Goal: Task Accomplishment & Management: Complete application form

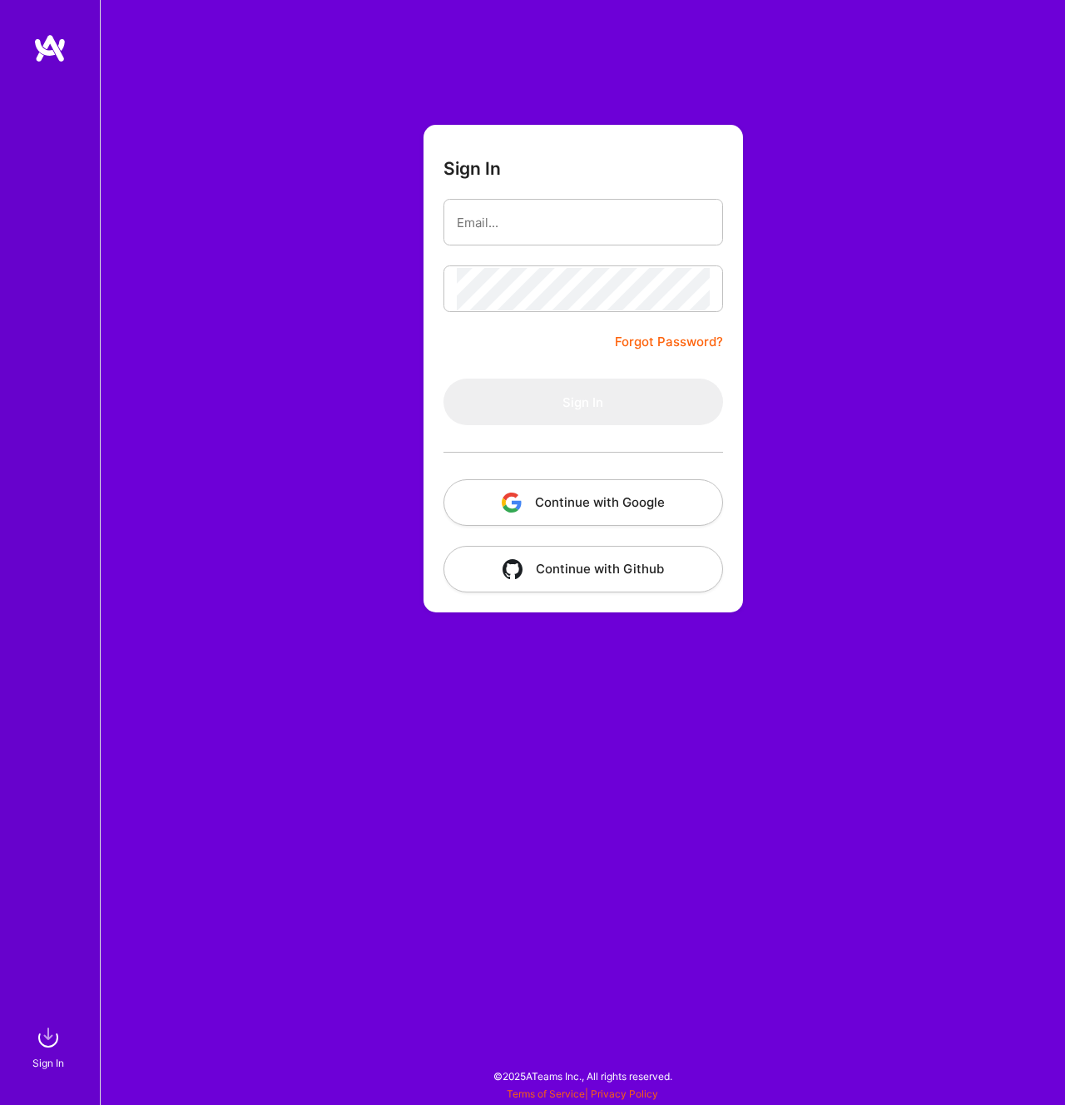
click at [594, 495] on button "Continue with Google" at bounding box center [584, 502] width 280 height 47
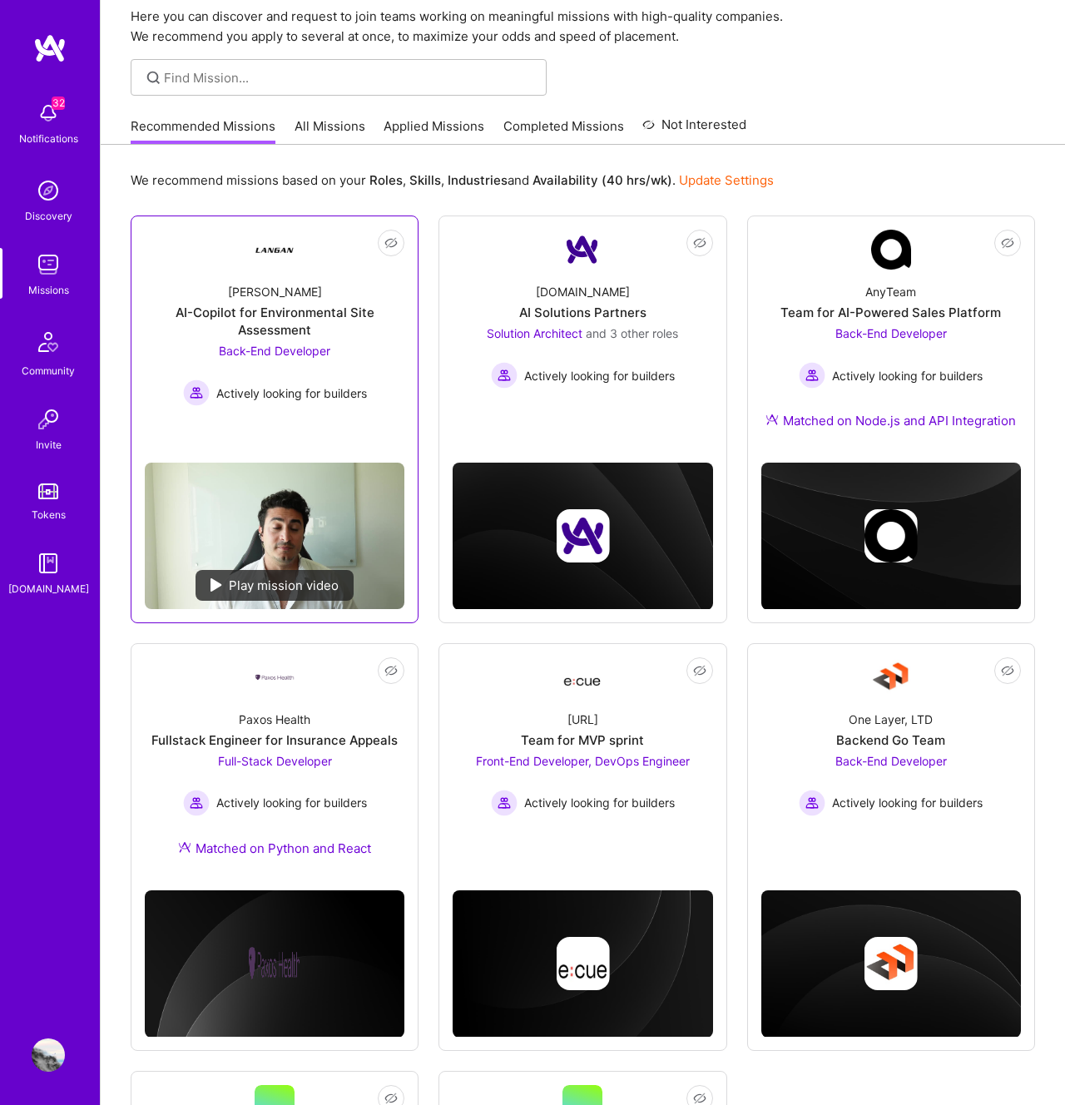
scroll to position [93, 0]
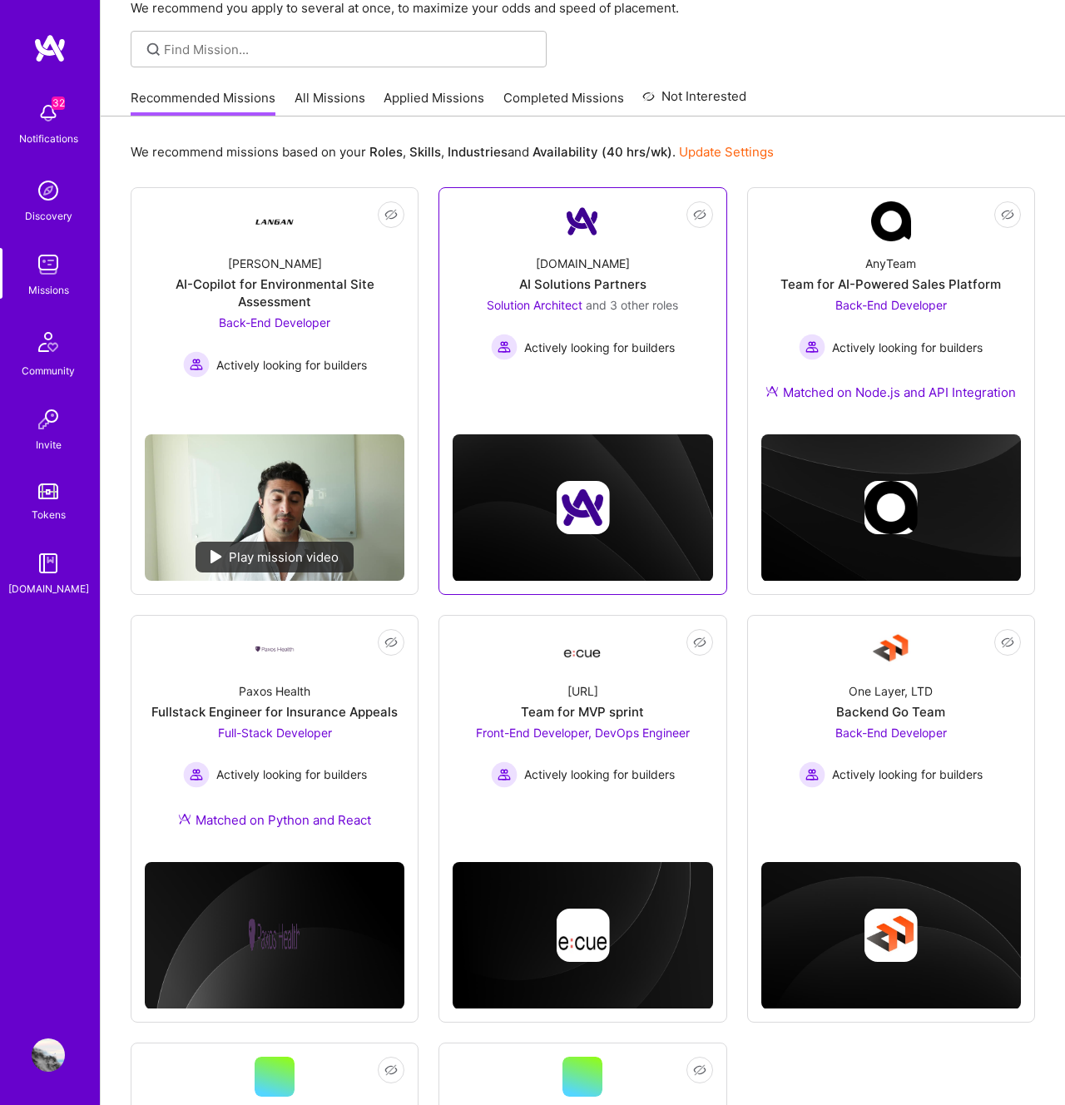
click at [629, 306] on span "and 3 other roles" at bounding box center [632, 305] width 92 height 14
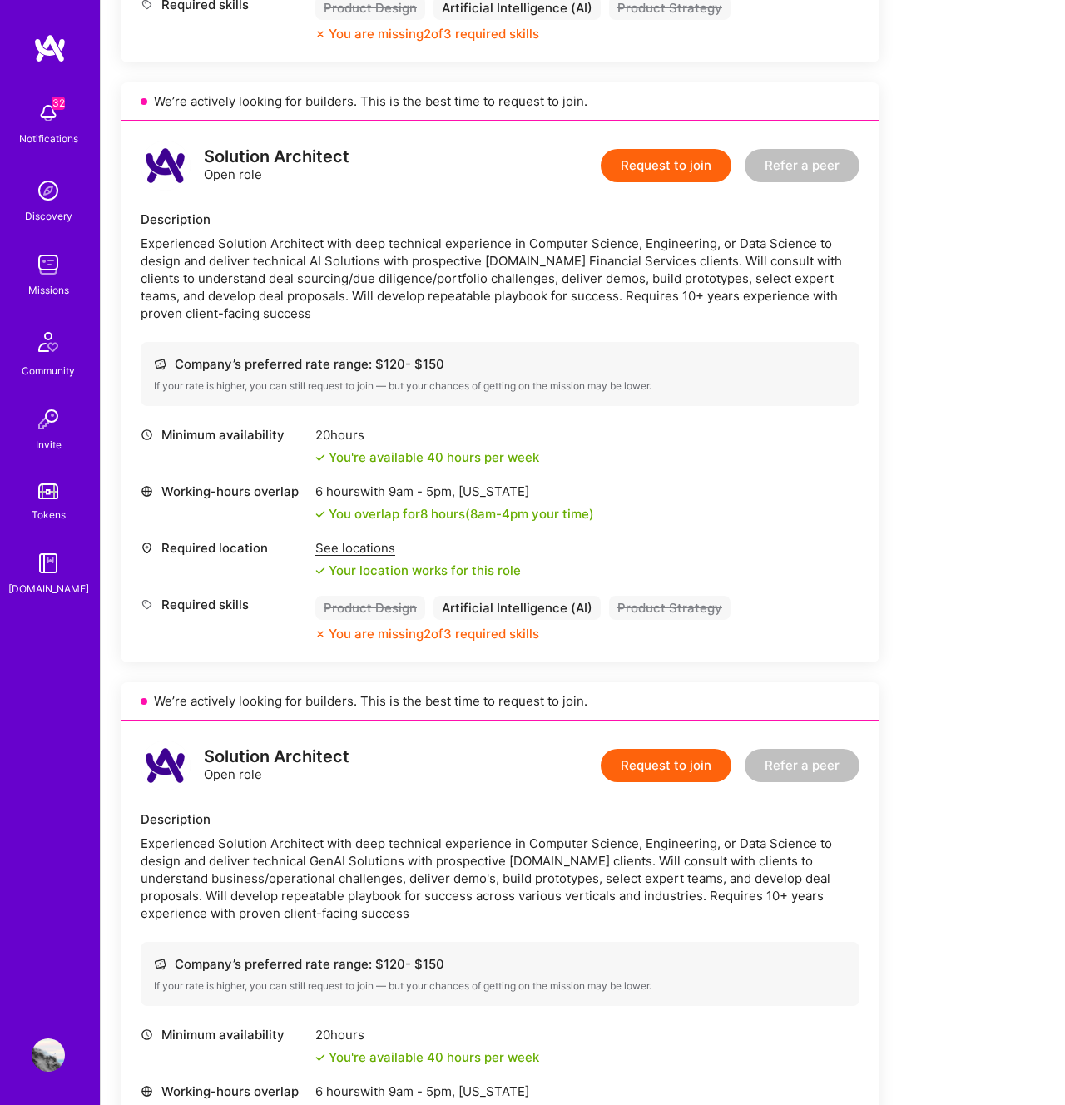
scroll to position [1745, 0]
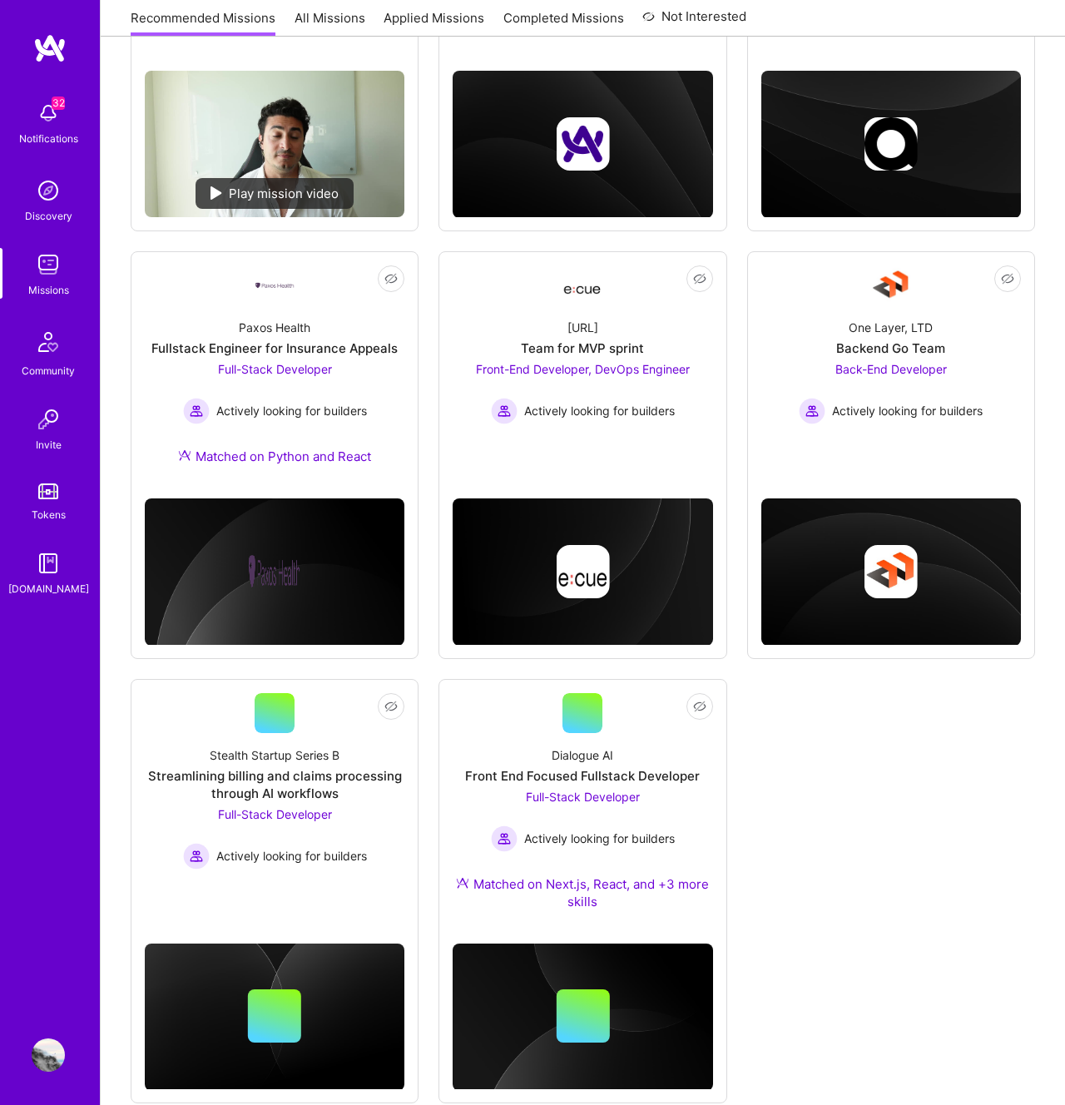
scroll to position [460, 0]
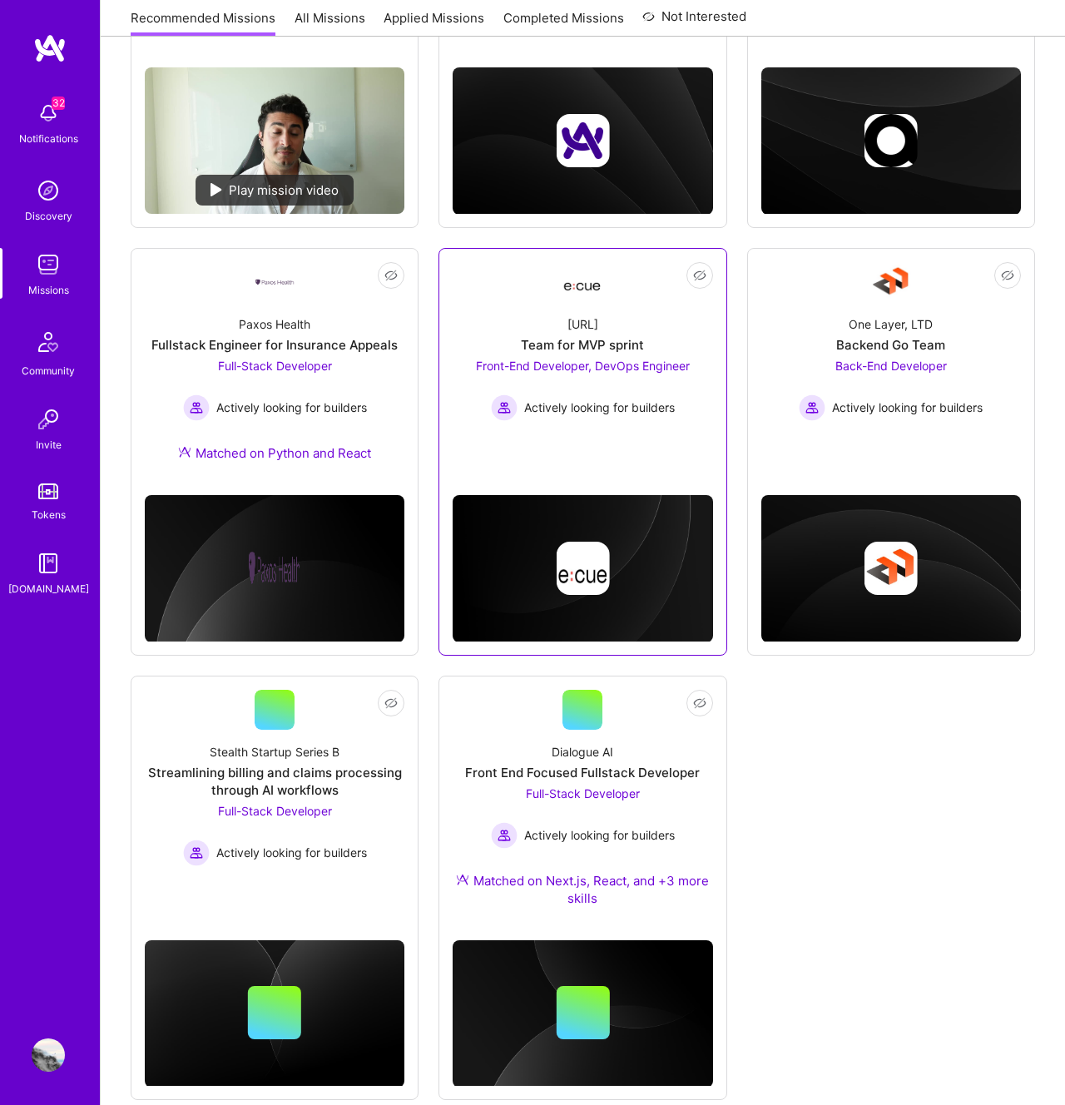
click at [541, 366] on span "Front-End Developer, DevOps Engineer" at bounding box center [583, 366] width 214 height 14
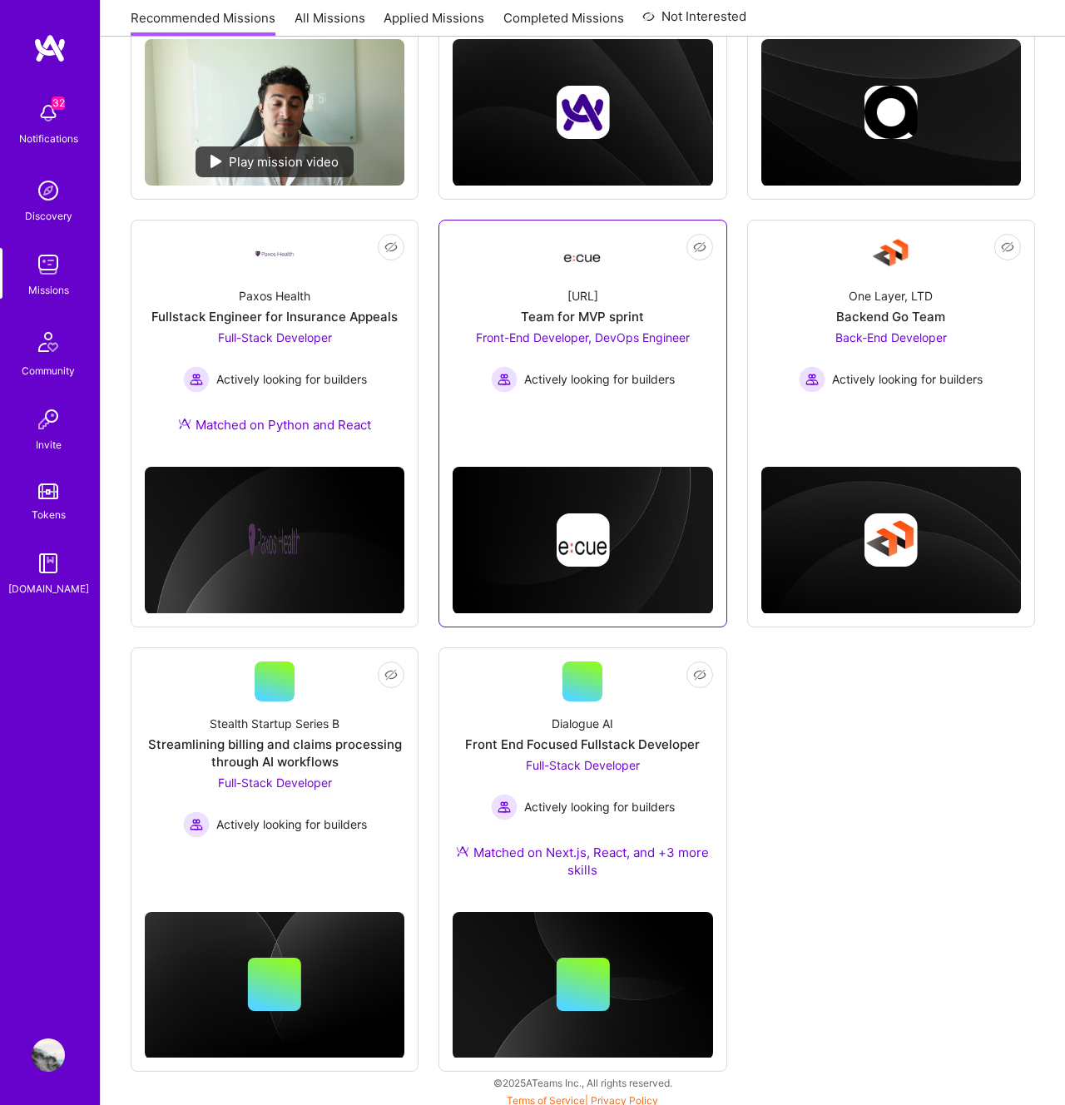
scroll to position [495, 0]
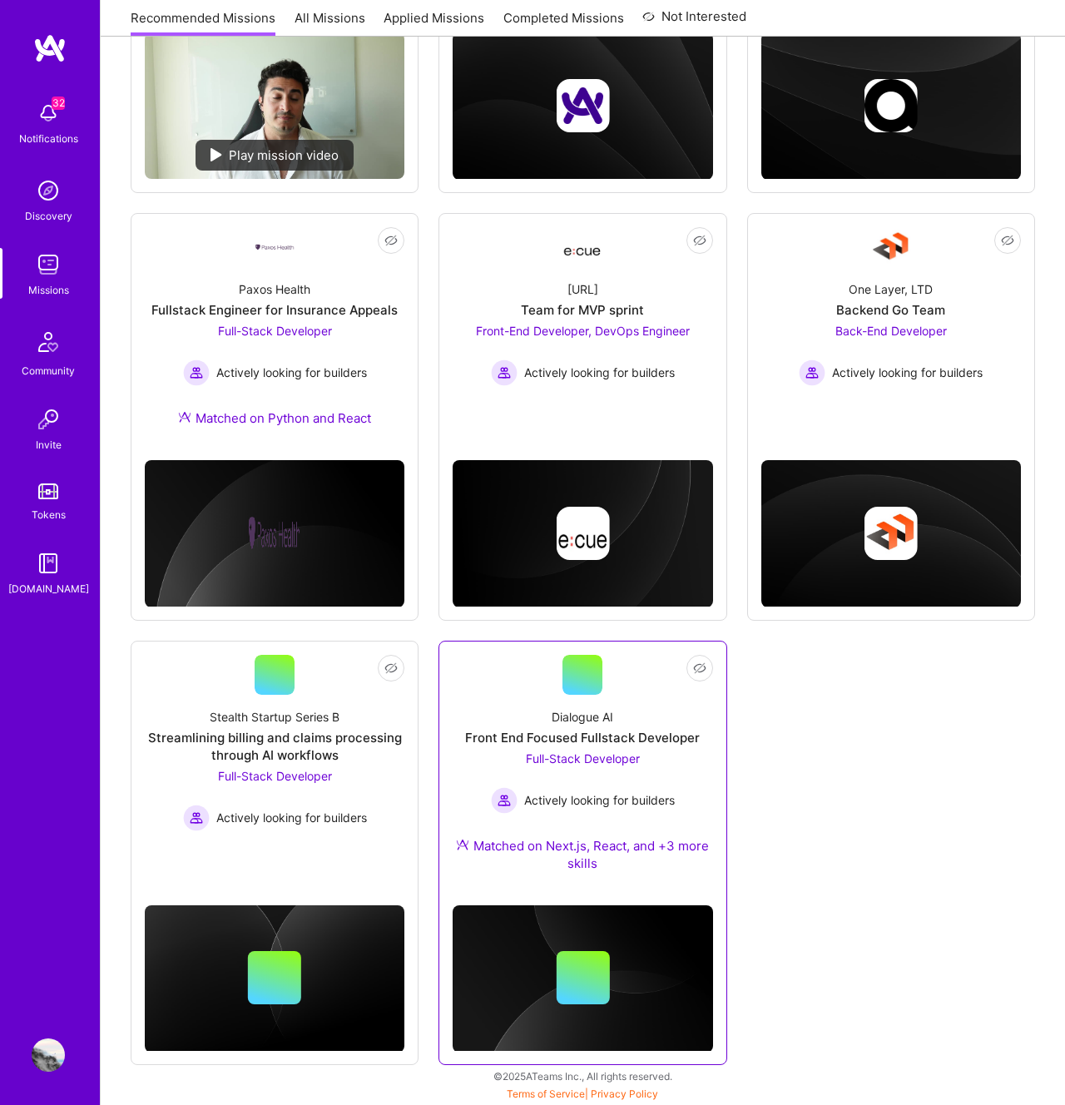
click at [609, 753] on span "Full-Stack Developer" at bounding box center [583, 758] width 114 height 14
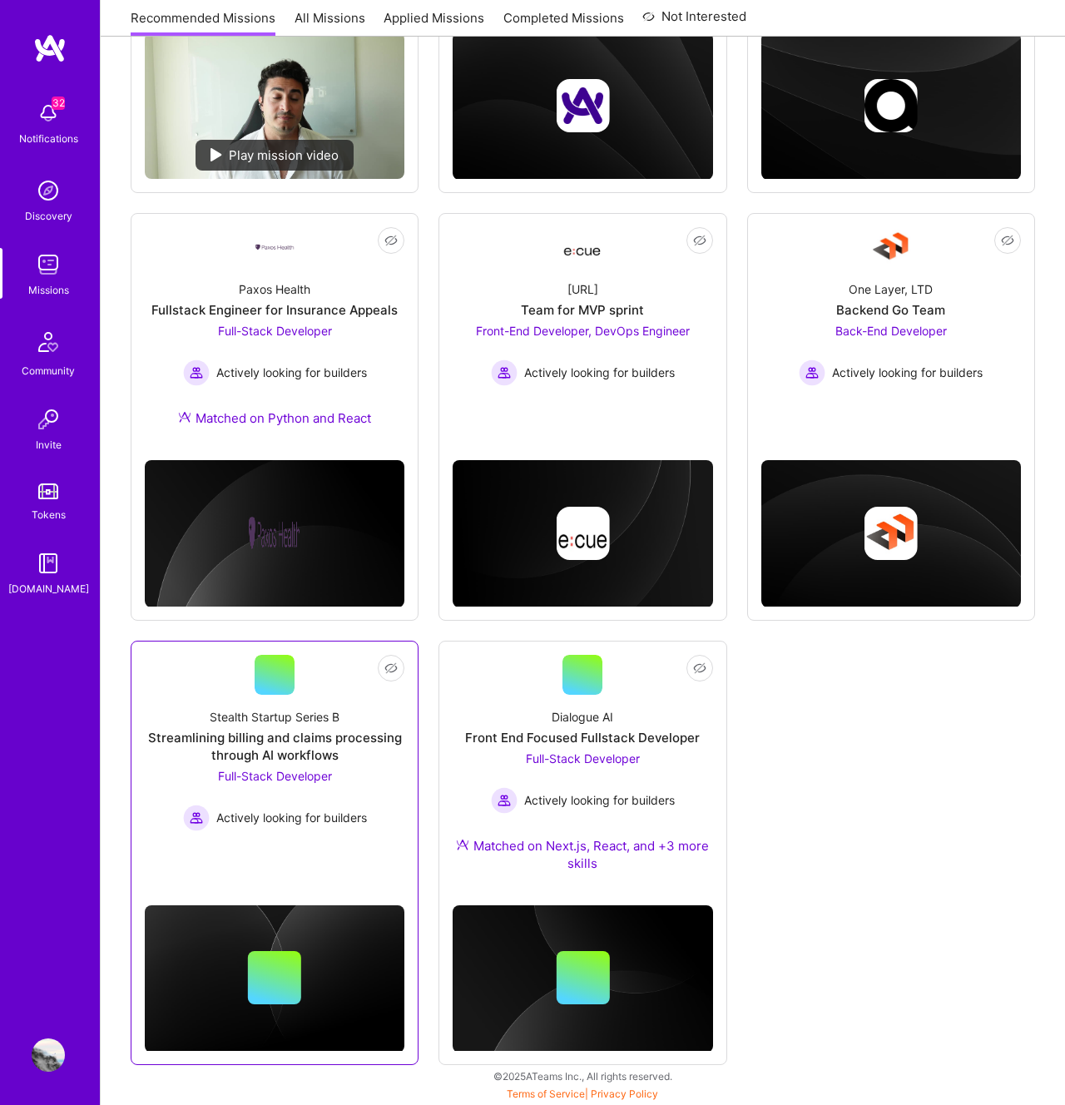
click at [307, 779] on span "Full-Stack Developer" at bounding box center [275, 776] width 114 height 14
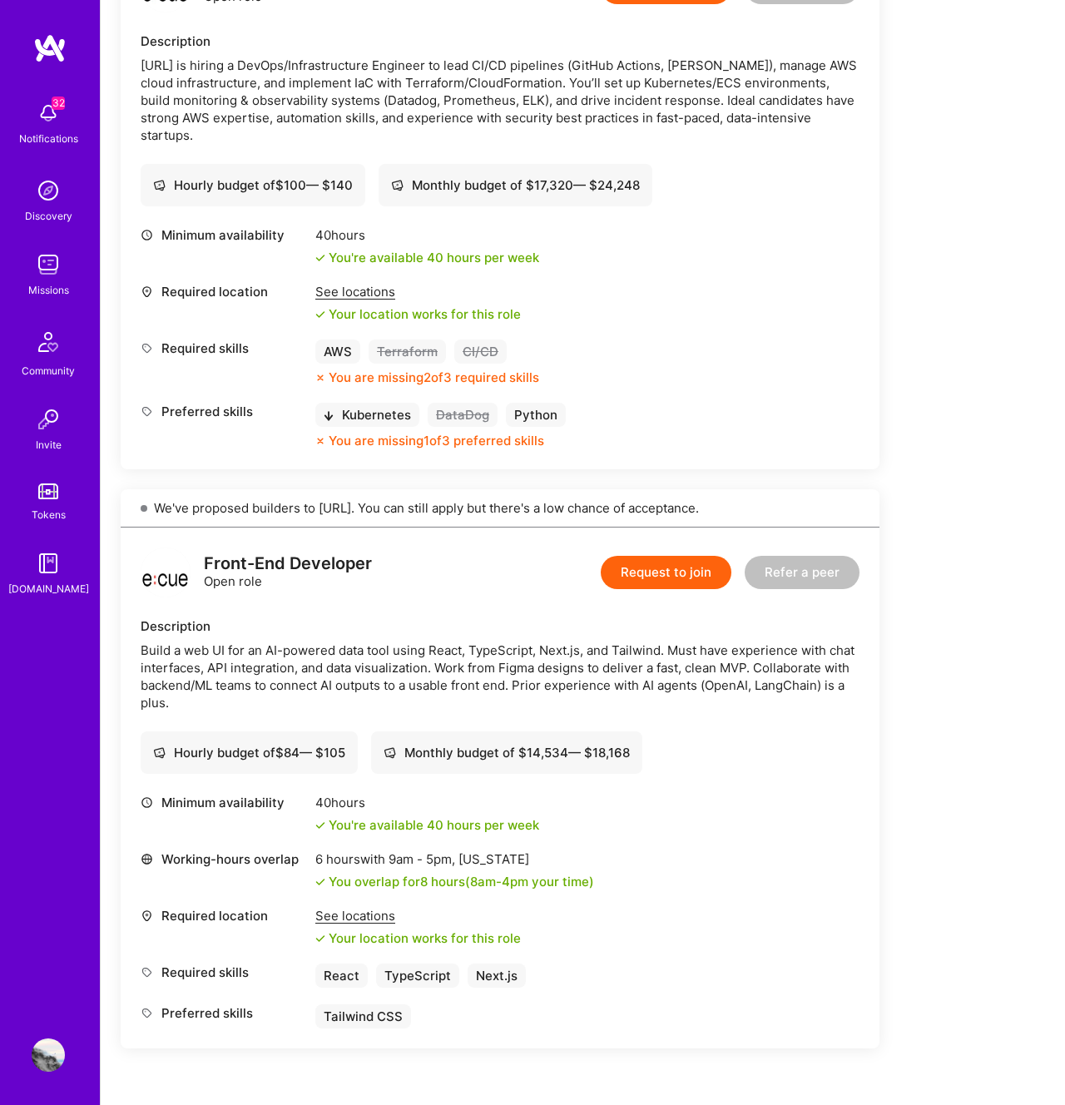
scroll to position [553, 0]
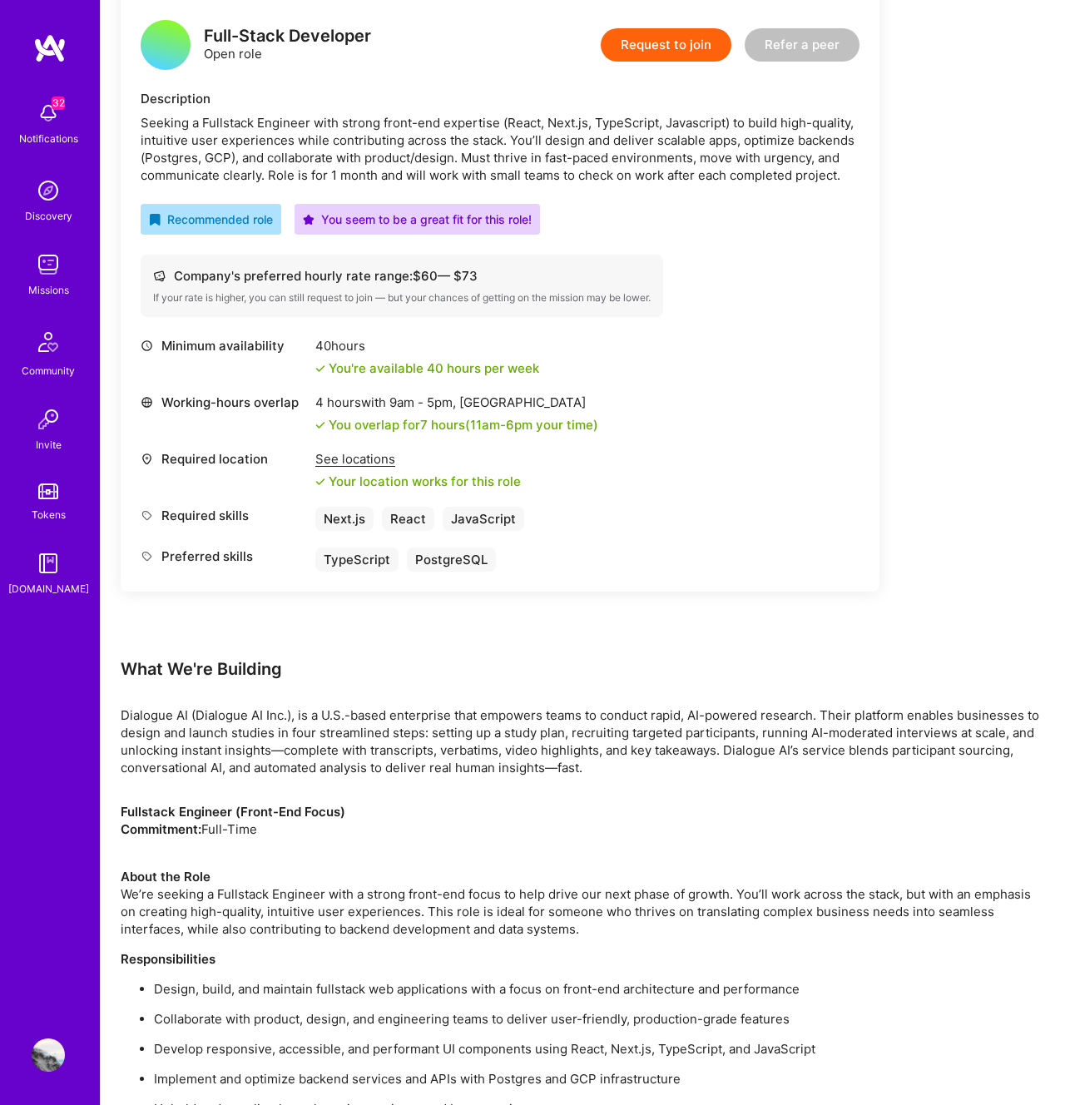
scroll to position [273, 0]
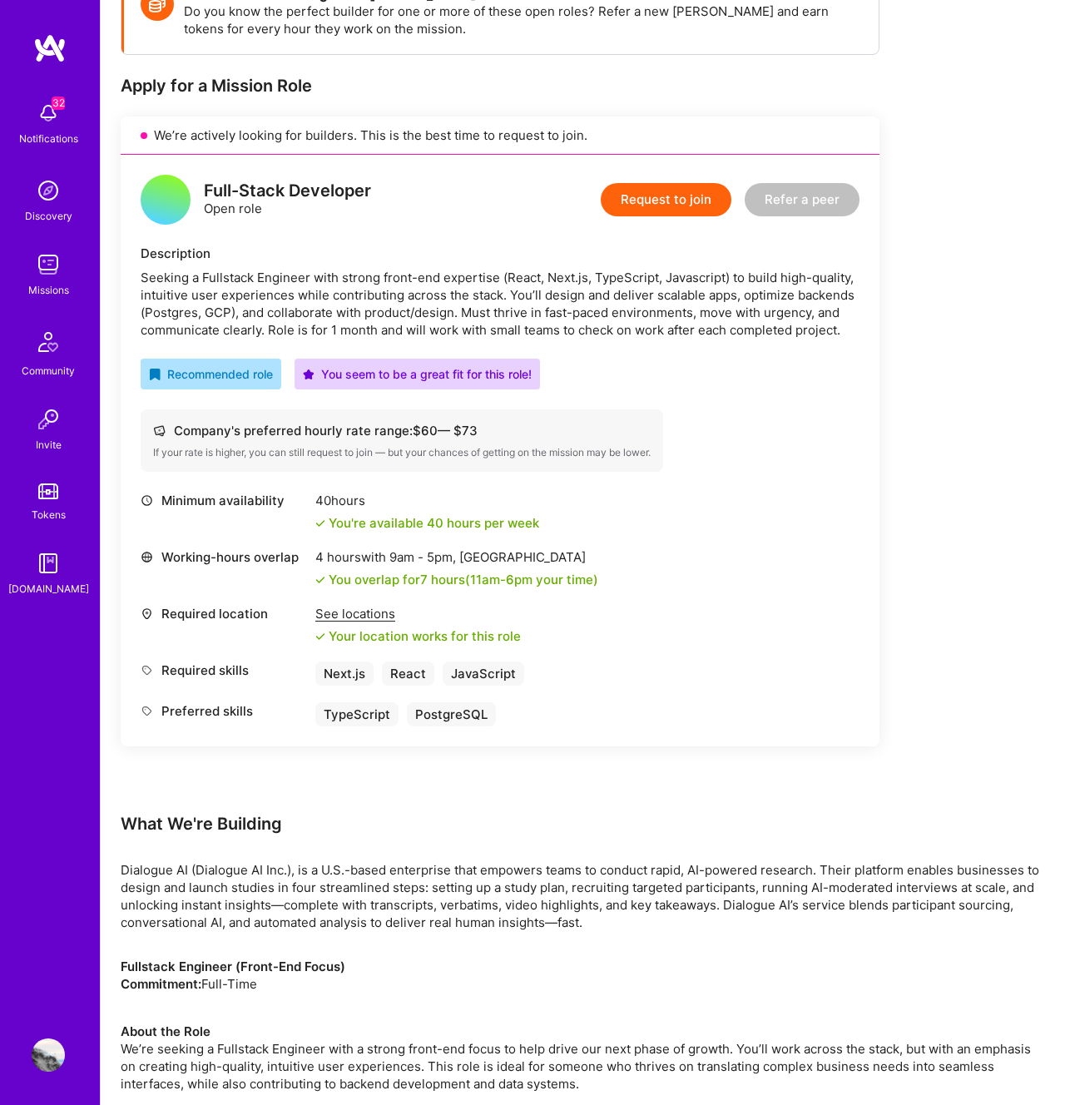
click at [607, 201] on button "Request to join" at bounding box center [666, 199] width 131 height 33
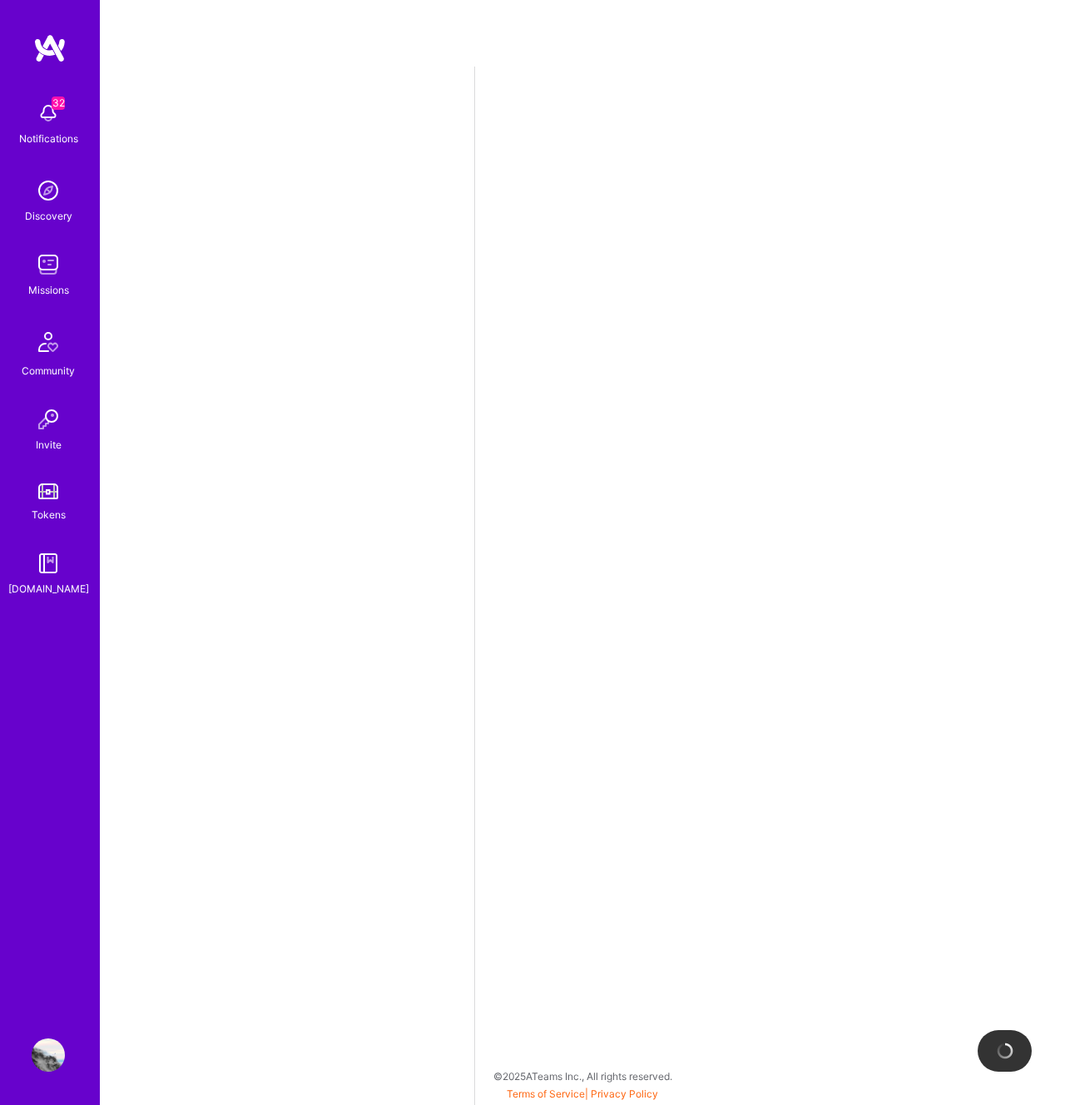
select select "US"
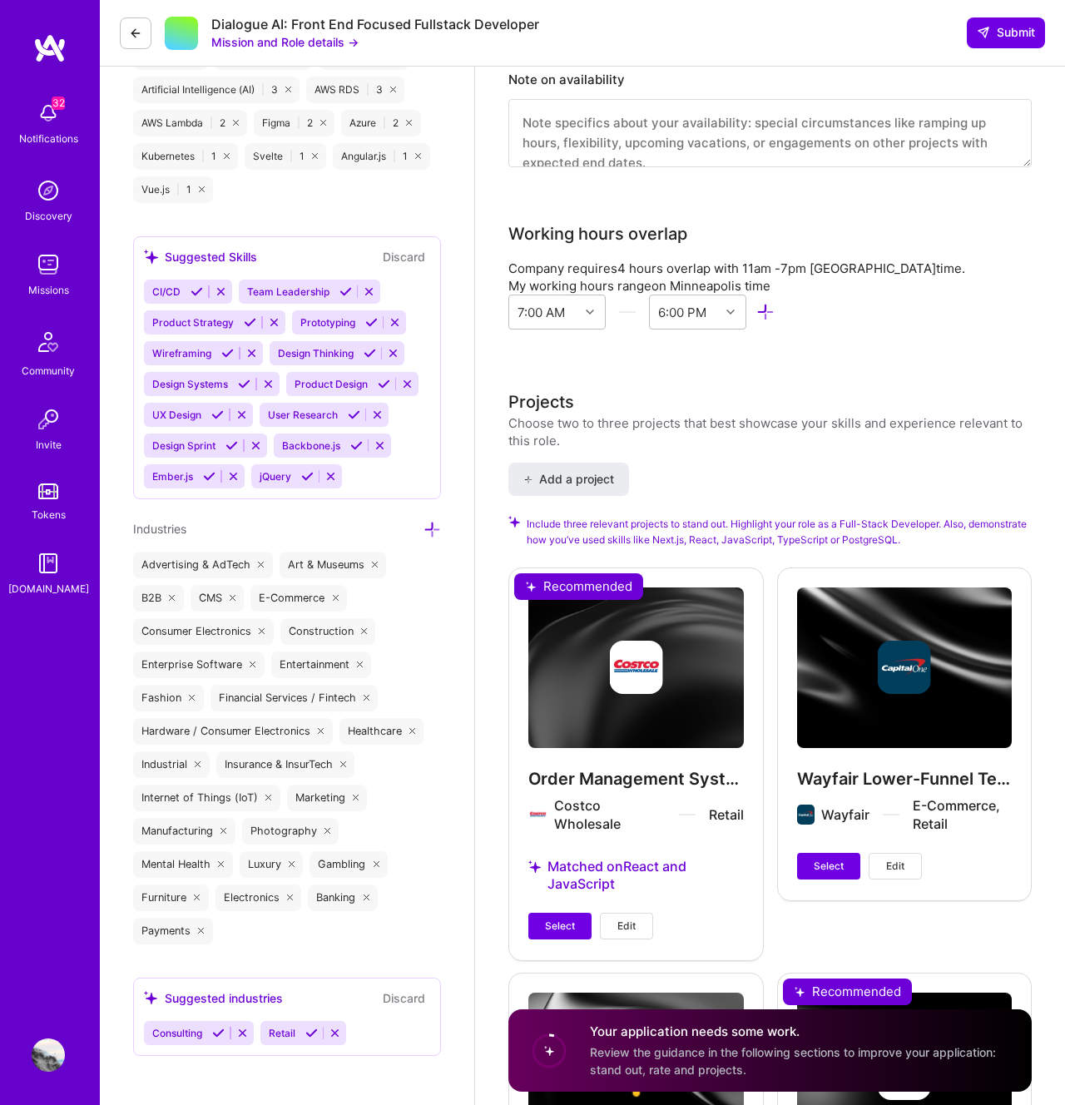
scroll to position [1534, 0]
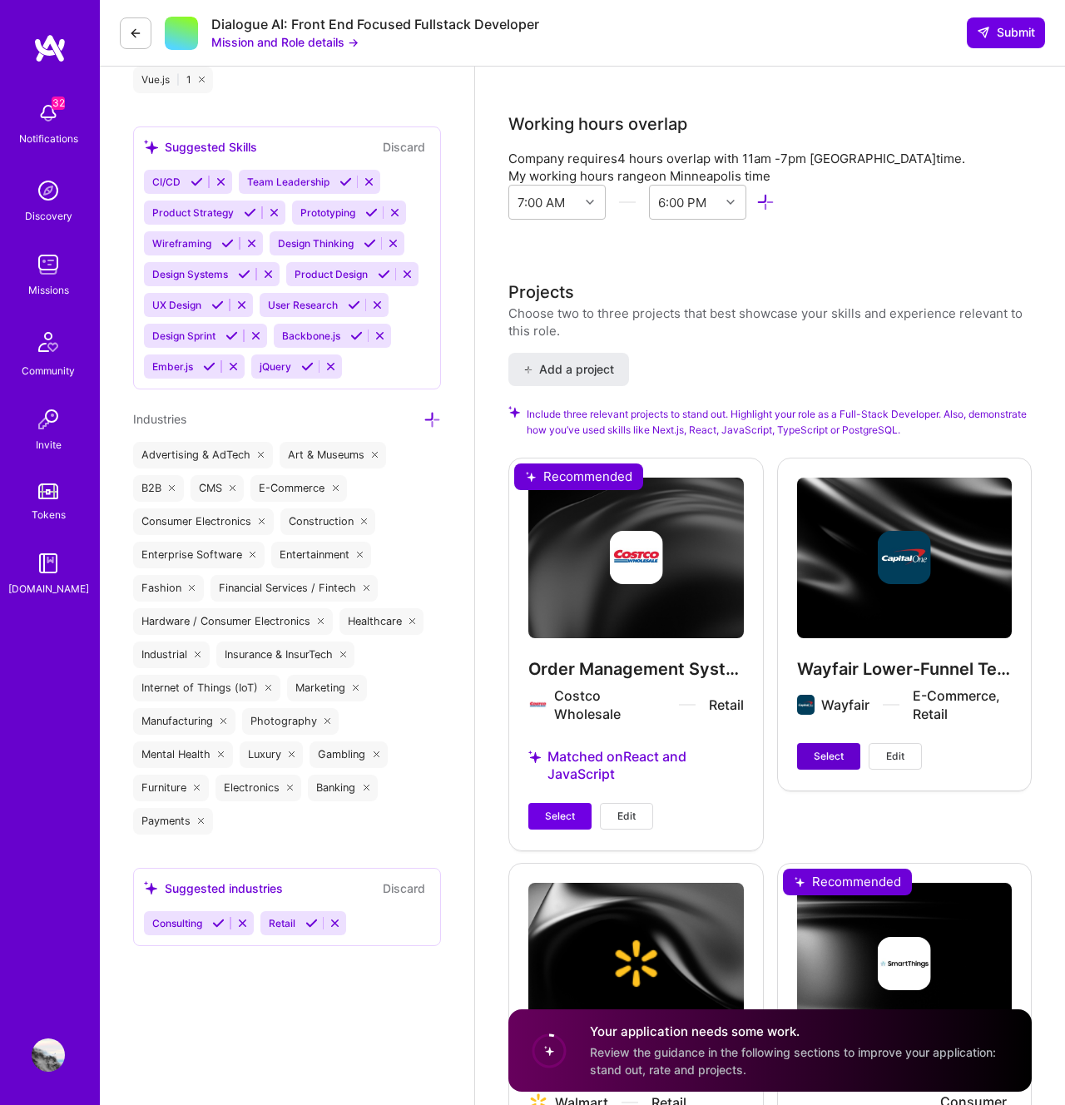
click at [844, 743] on button "Select" at bounding box center [828, 756] width 63 height 27
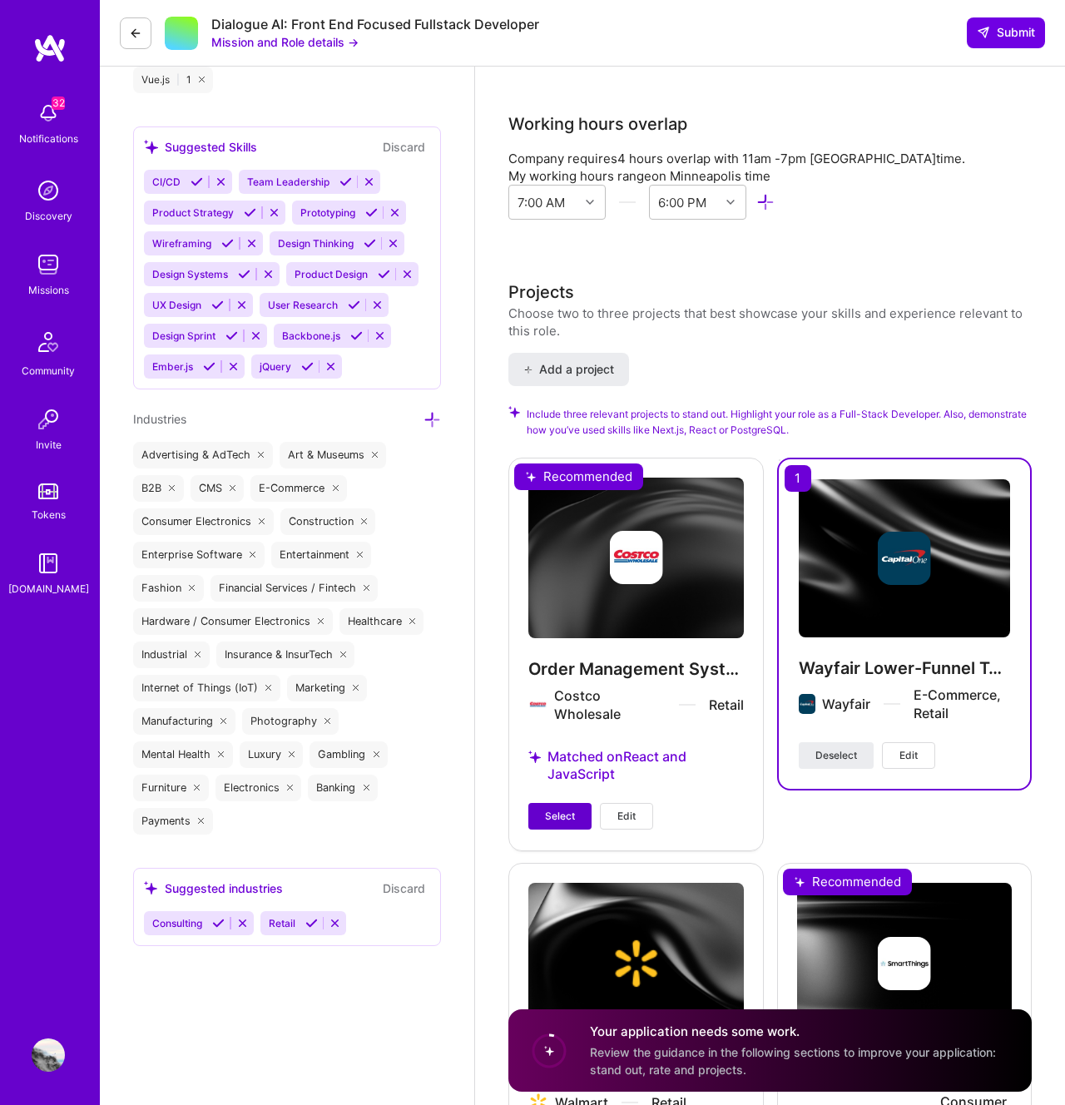
click at [556, 803] on button "Select" at bounding box center [559, 816] width 63 height 27
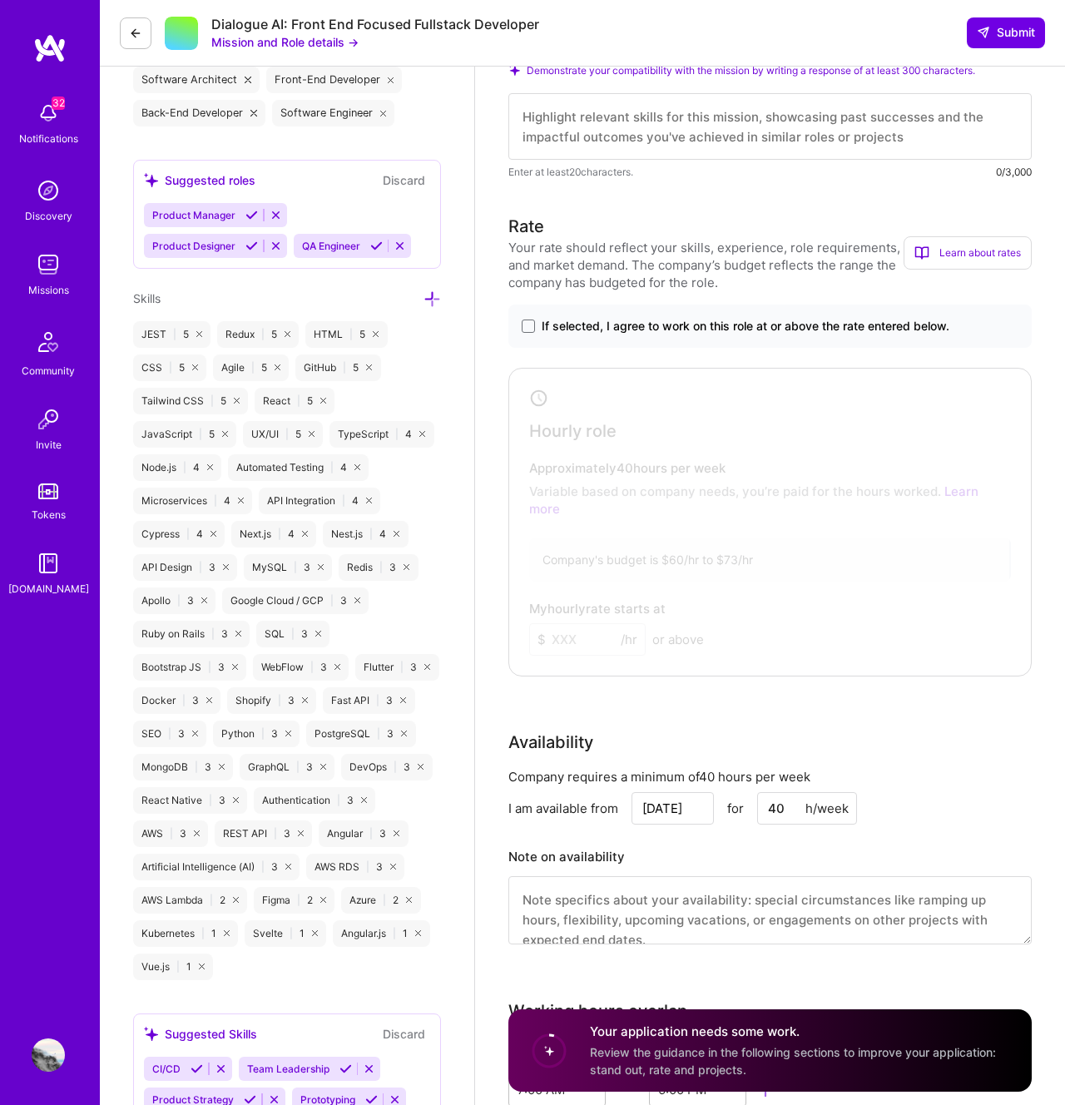
scroll to position [429, 0]
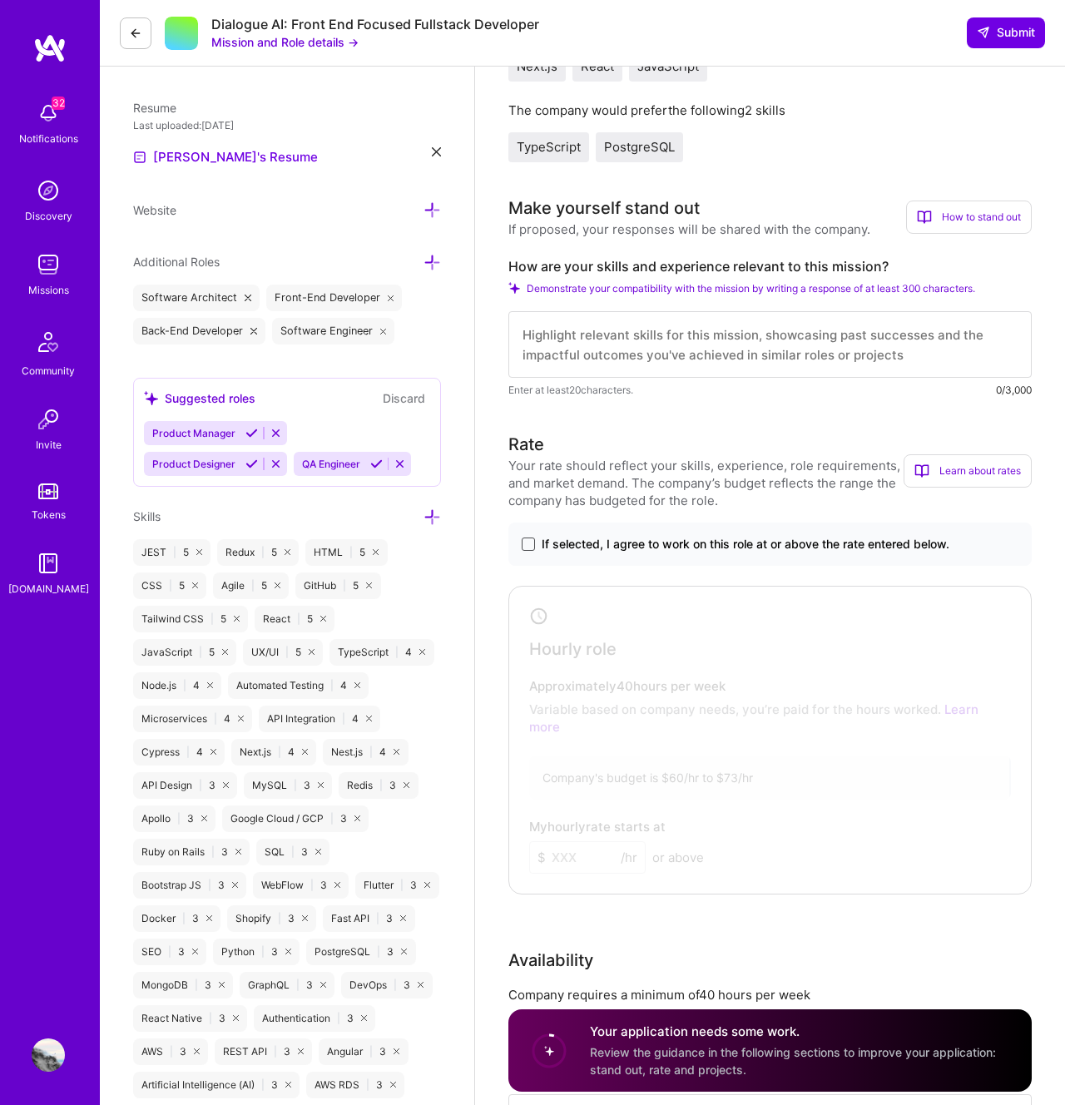
click at [532, 538] on span at bounding box center [528, 544] width 13 height 13
click at [0, 0] on input "If selected, I agree to work on this role at or above the rate entered below." at bounding box center [0, 0] width 0 height 0
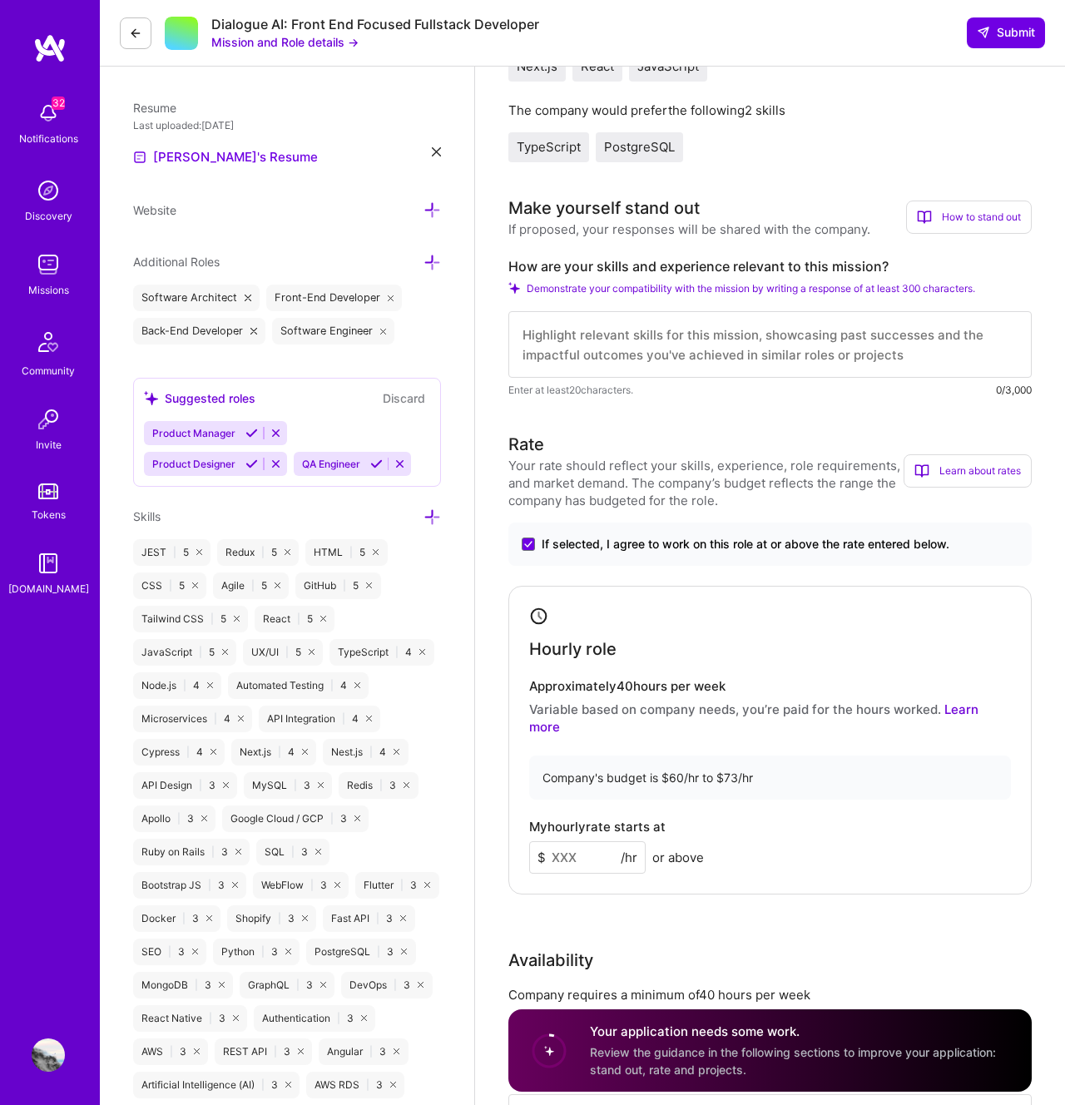
click at [603, 841] on input at bounding box center [587, 857] width 116 height 32
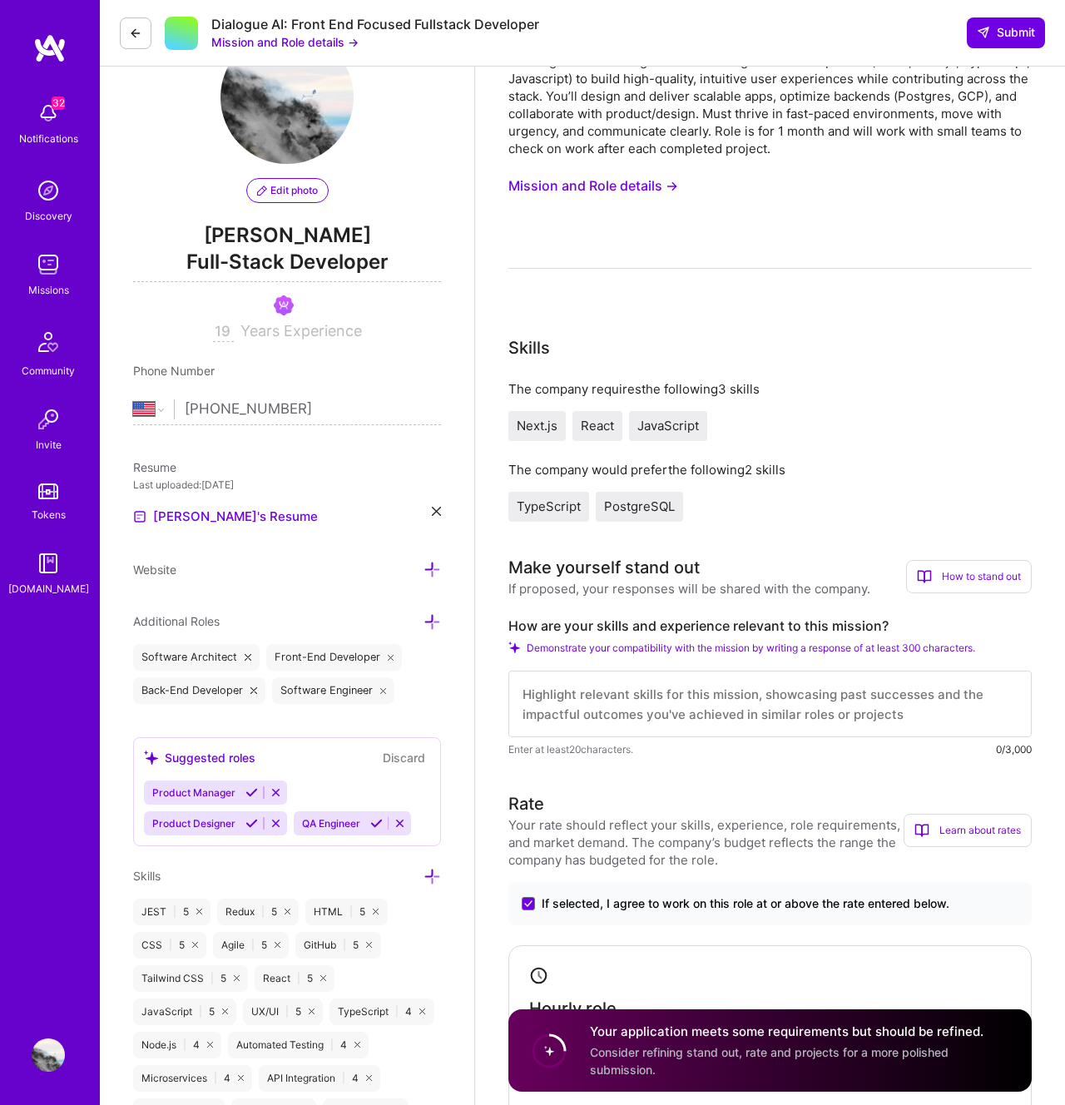
scroll to position [0, 0]
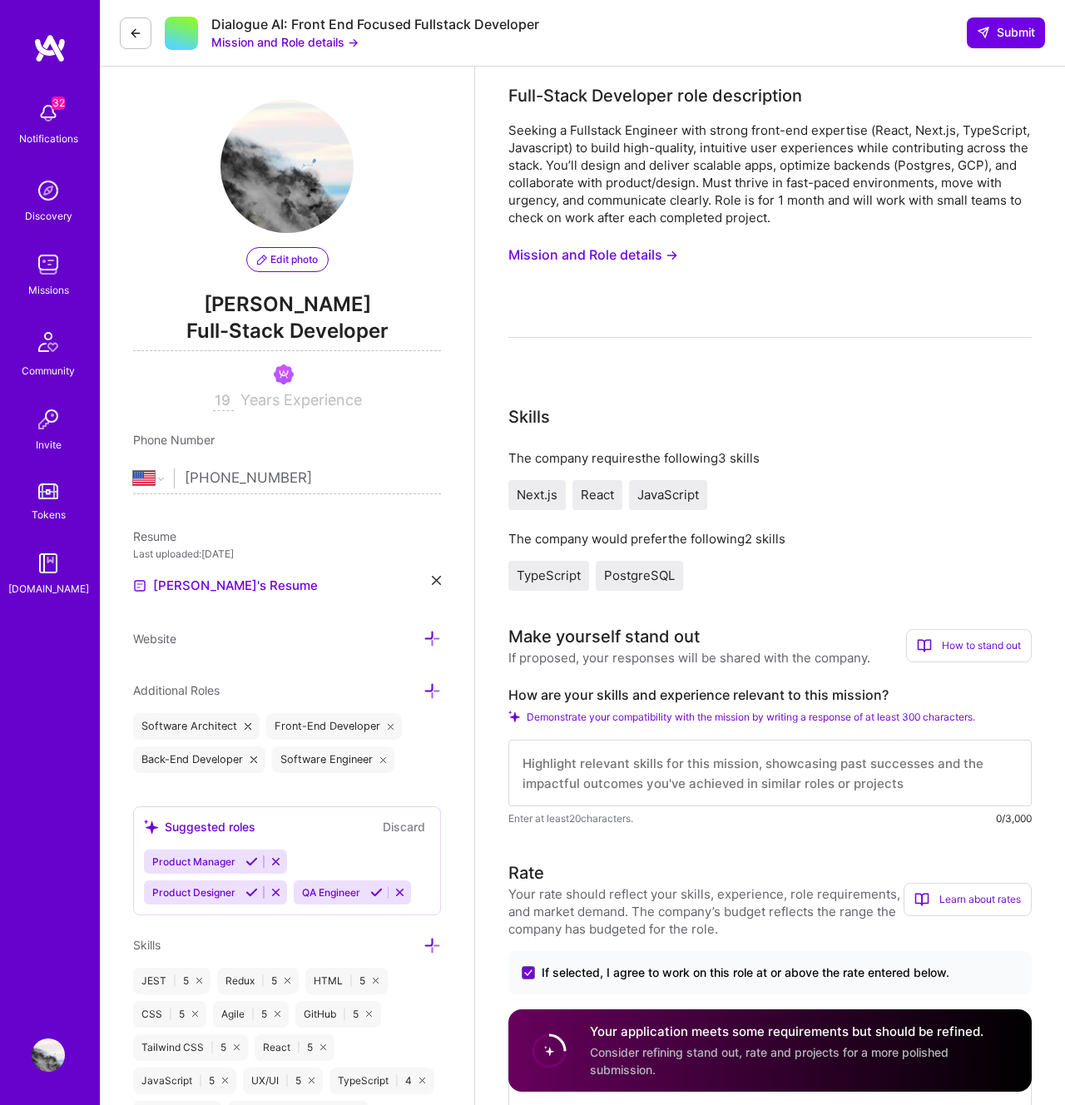
type input "100"
click at [703, 789] on textarea at bounding box center [769, 773] width 523 height 67
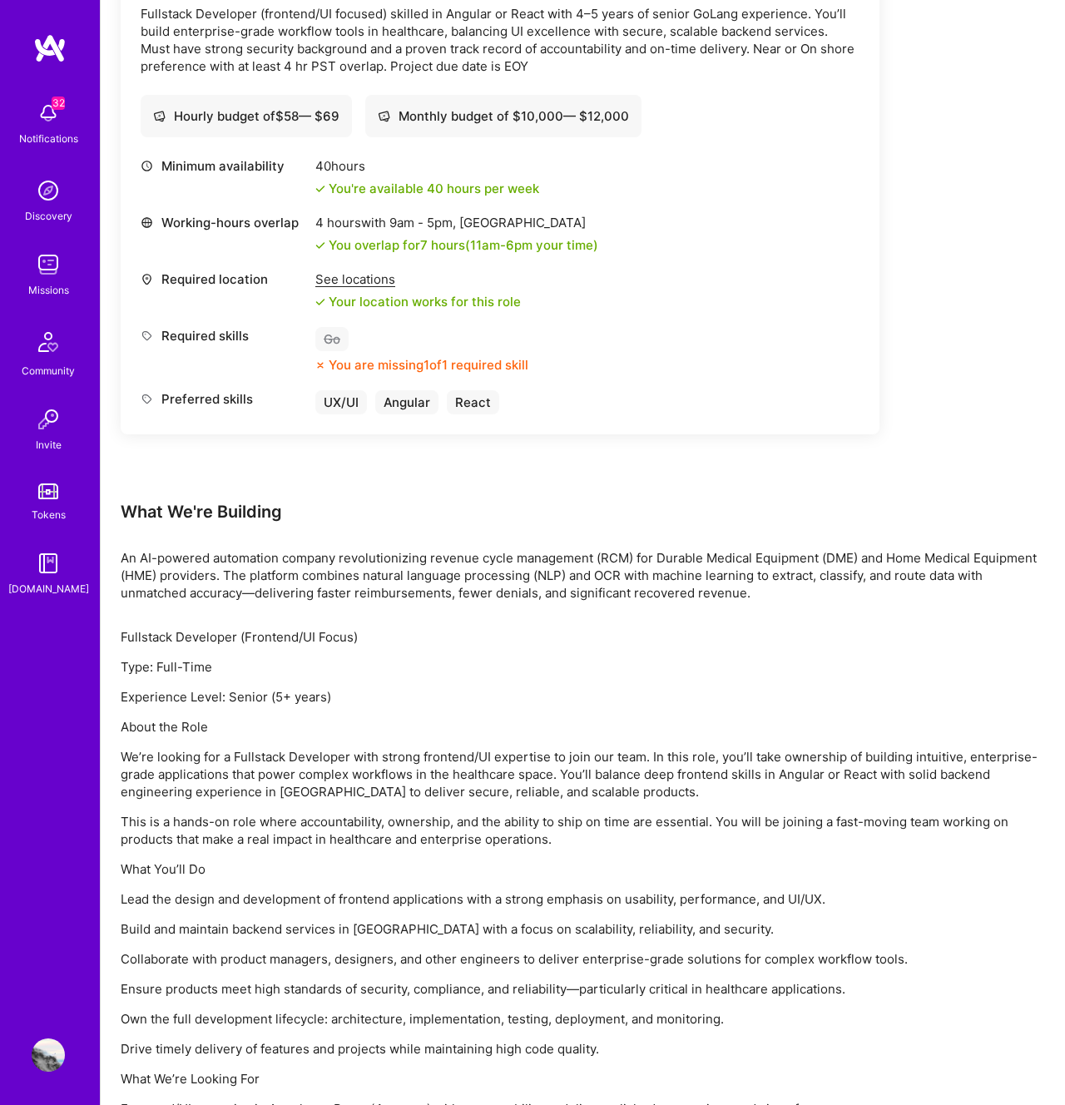
scroll to position [553, 0]
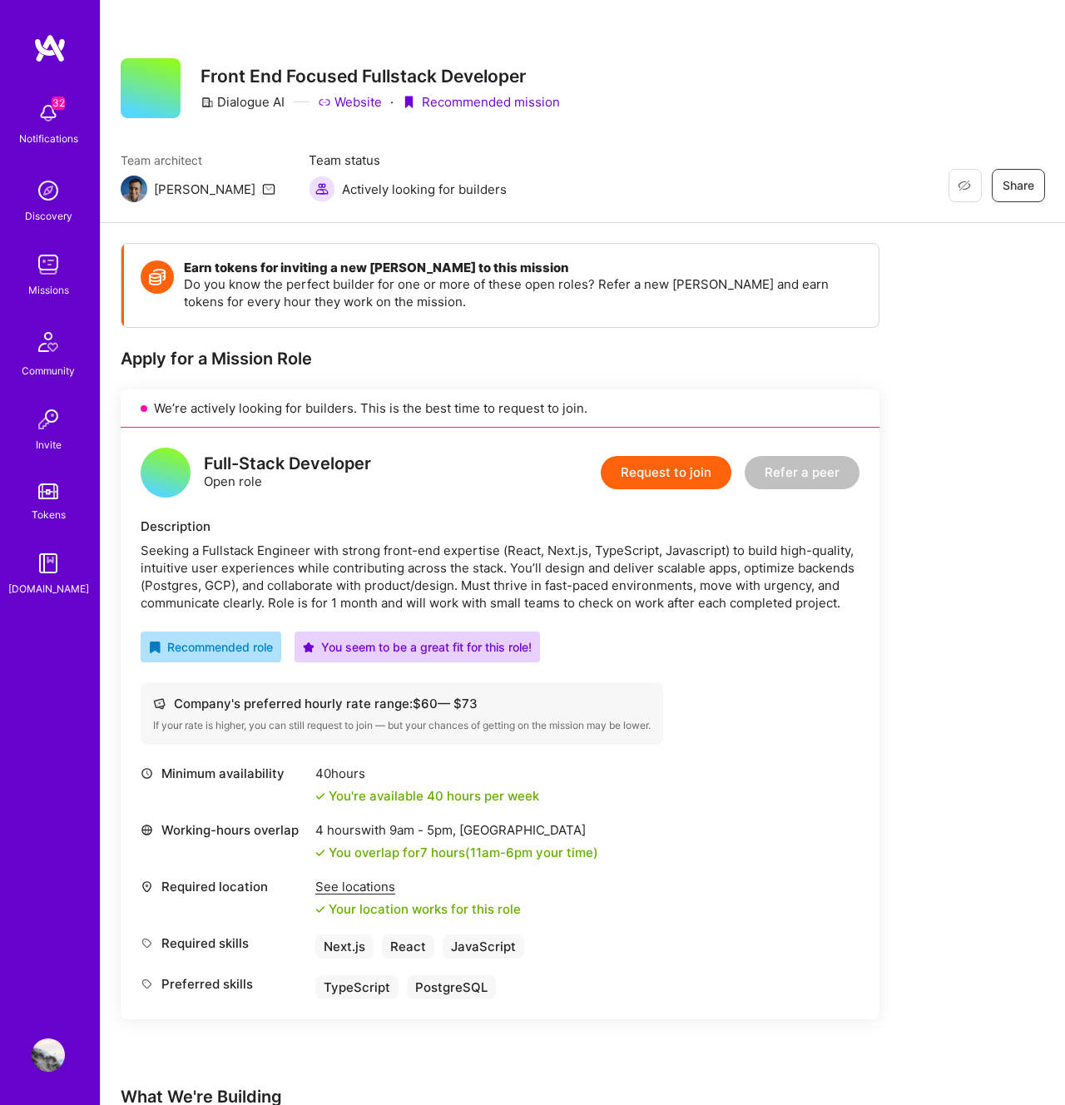
click at [54, 34] on img at bounding box center [49, 48] width 33 height 30
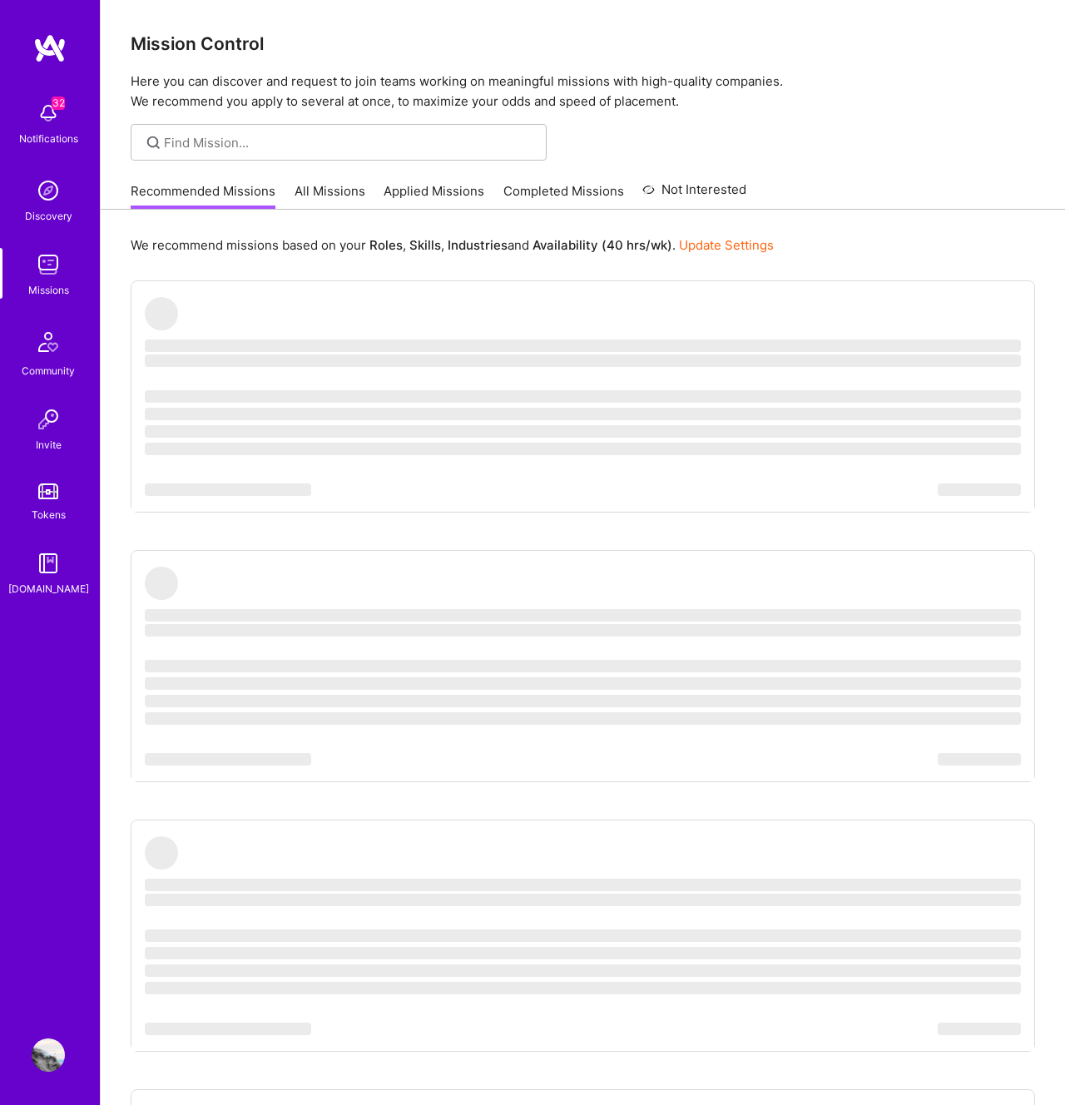
click at [403, 186] on link "Applied Missions" at bounding box center [434, 195] width 101 height 27
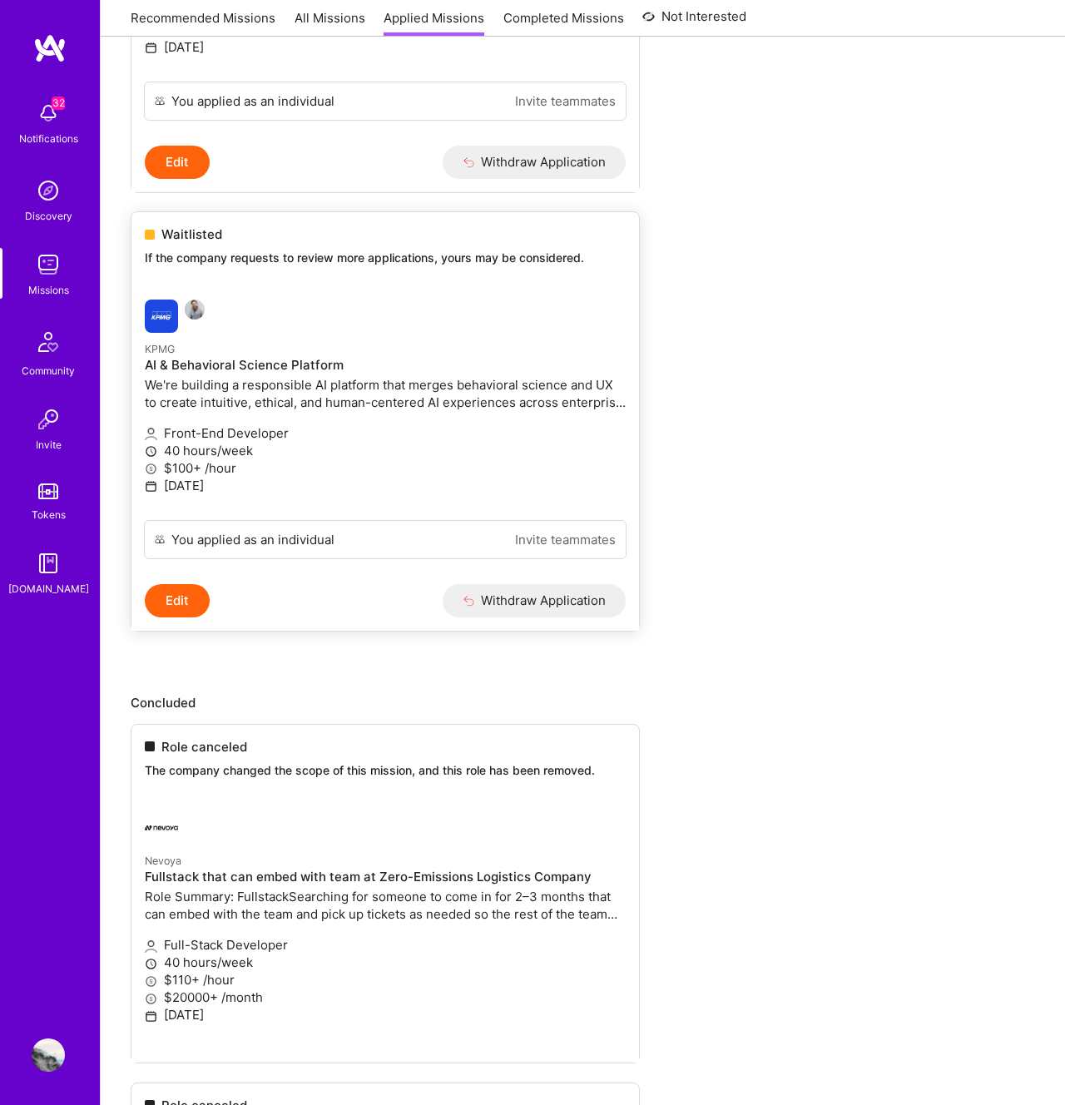
scroll to position [476, 0]
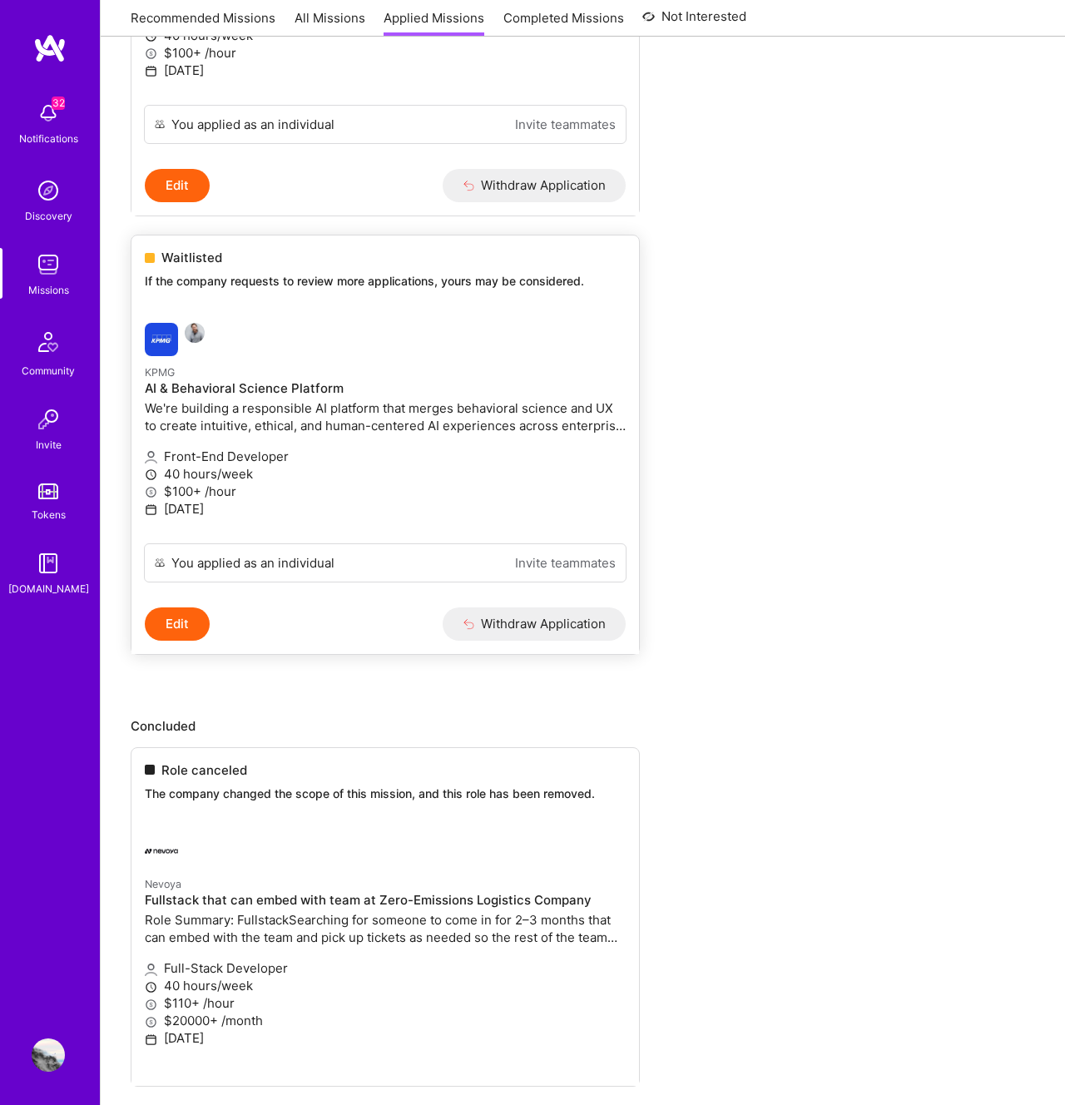
click at [188, 623] on button "Edit" at bounding box center [177, 623] width 65 height 33
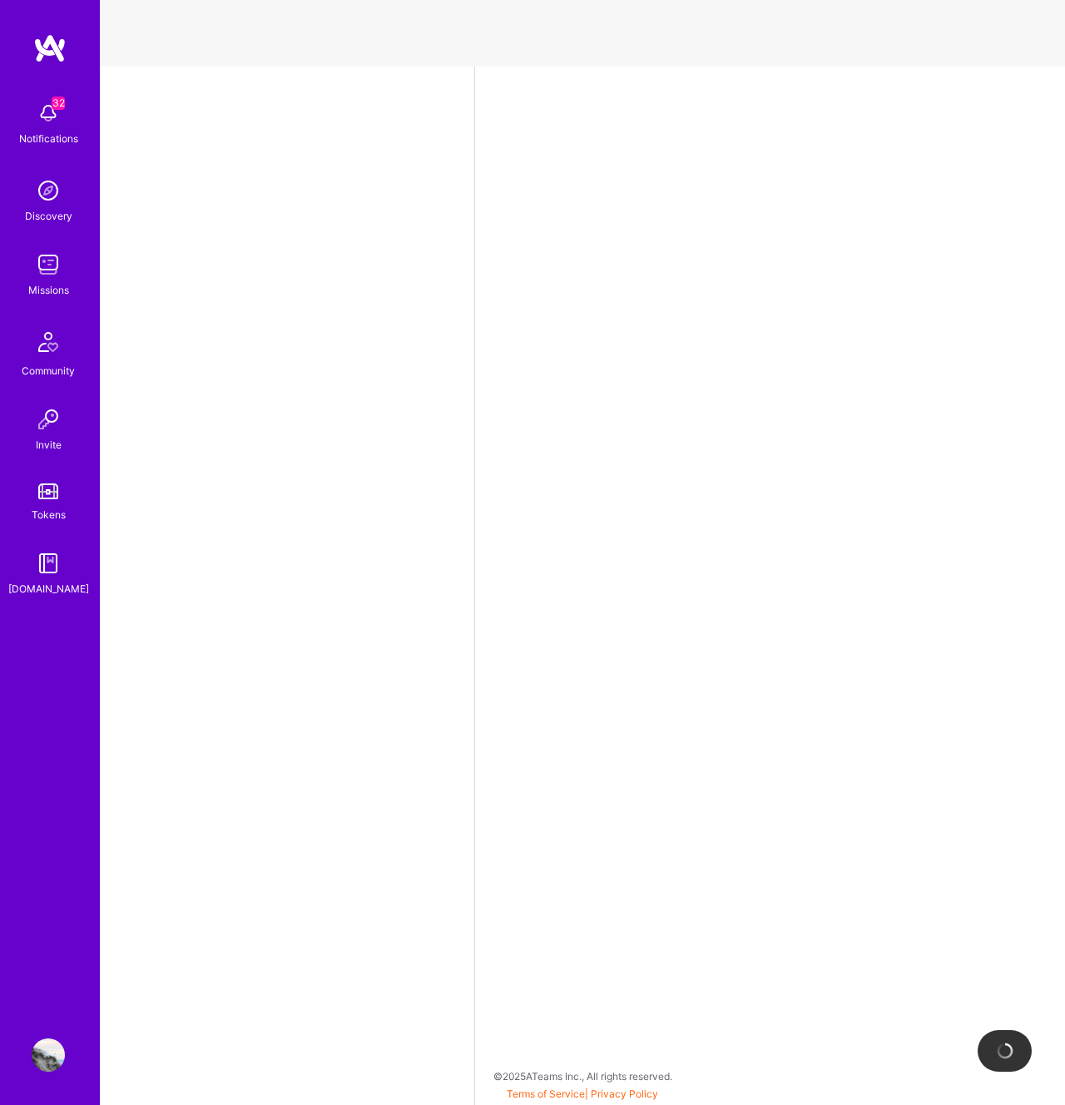
select select "US"
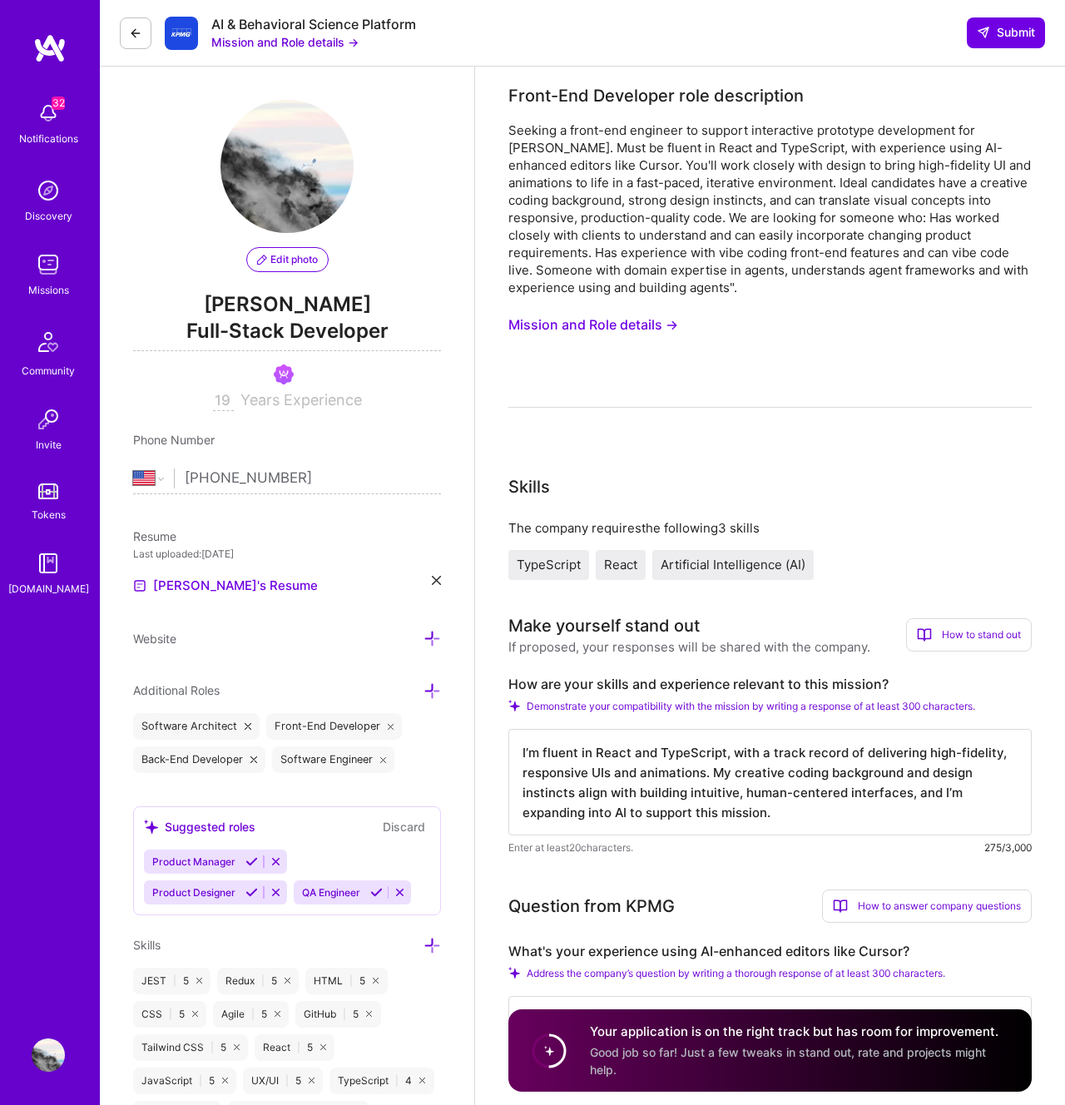
click at [706, 835] on div "I’m fluent in React and TypeScript, with a track record of delivering high-fide…" at bounding box center [769, 792] width 523 height 127
click at [702, 807] on textarea "I’m fluent in React and TypeScript, with a track record of delivering high-fide…" at bounding box center [769, 782] width 523 height 107
